Goal: Information Seeking & Learning: Learn about a topic

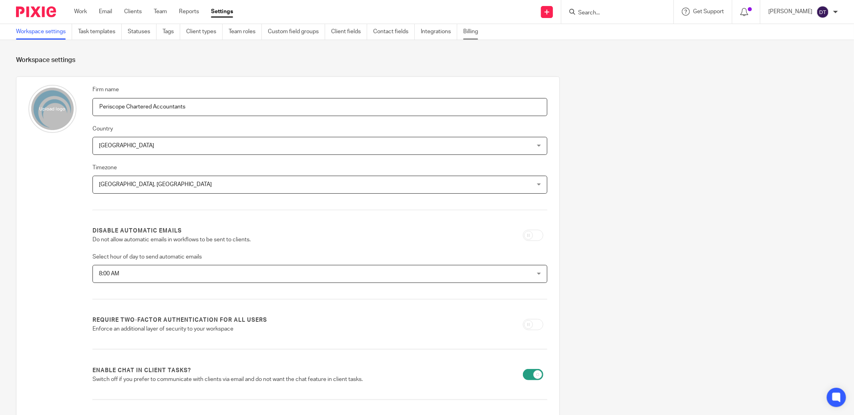
click at [480, 30] on link "Billing" at bounding box center [473, 32] width 21 height 16
click at [189, 11] on link "Reports" at bounding box center [189, 12] width 20 height 8
click at [448, 33] on link "Integrations" at bounding box center [439, 32] width 36 height 16
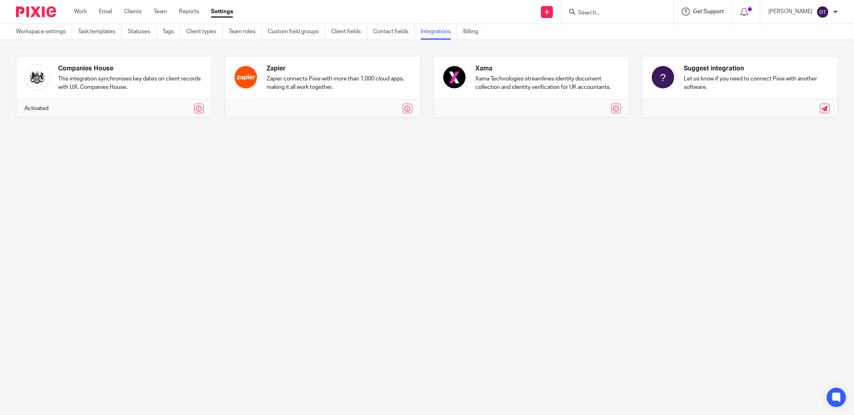
click at [722, 12] on span "Get Support" at bounding box center [708, 12] width 31 height 6
click at [686, 49] on span "Check our documentation" at bounding box center [690, 50] width 83 height 8
click at [835, 11] on div at bounding box center [836, 12] width 5 height 5
click at [749, 12] on icon at bounding box center [745, 12] width 8 height 8
click at [841, 398] on icon at bounding box center [836, 398] width 9 height 10
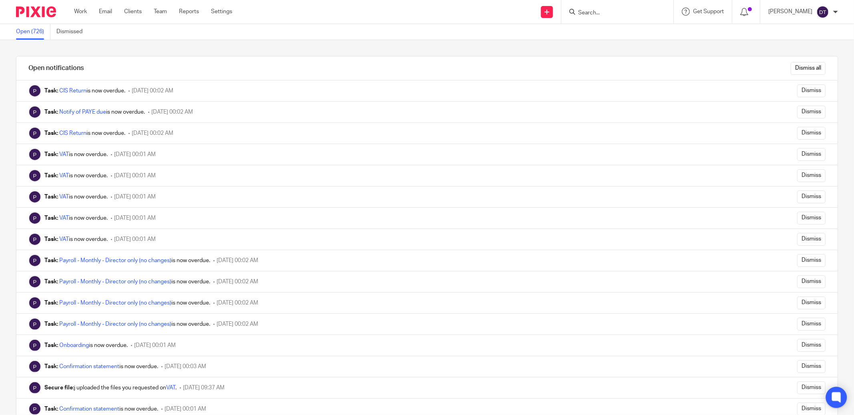
click at [835, 397] on icon at bounding box center [837, 398] width 6 height 6
